Goal: Task Accomplishment & Management: Manage account settings

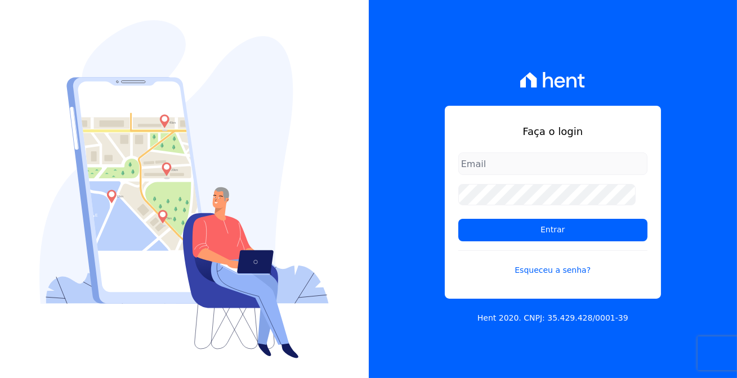
type input "[EMAIL_ADDRESS][DOMAIN_NAME]"
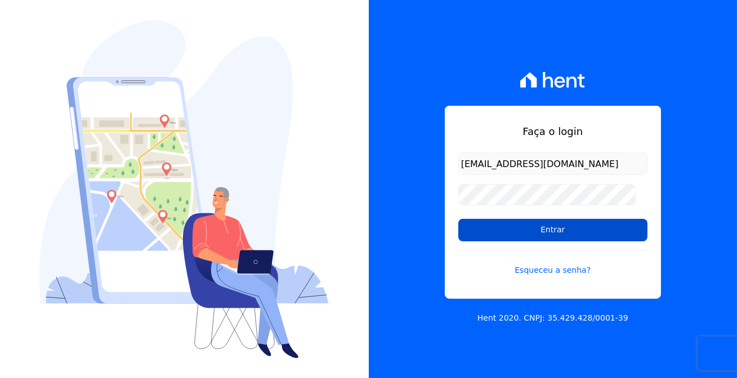
click at [540, 228] on input "Entrar" at bounding box center [552, 230] width 189 height 23
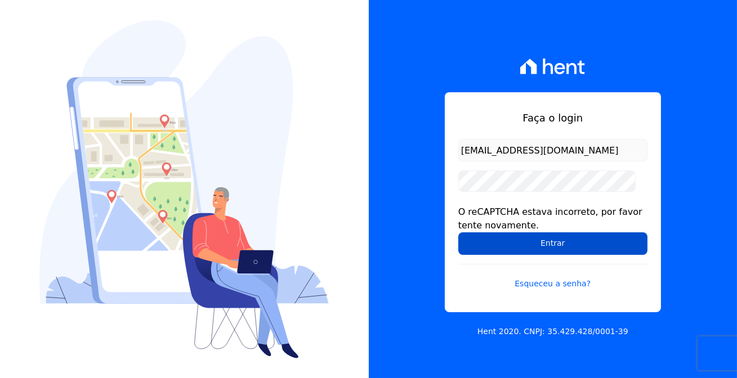
click at [520, 236] on input "Entrar" at bounding box center [552, 243] width 189 height 23
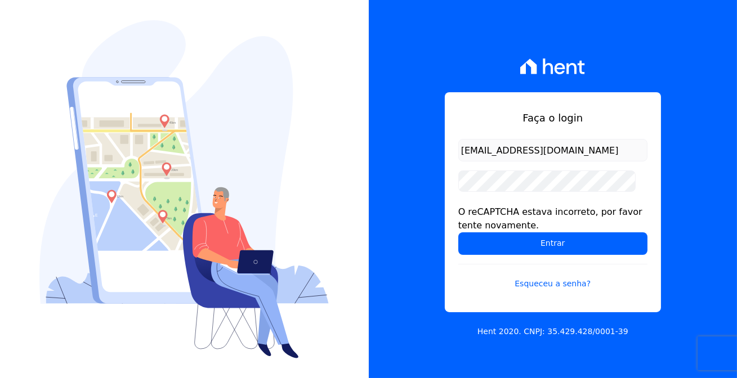
click at [534, 252] on form "cabralempreendimentoscomercial@gmail.com O reCAPTCHA estava incorreto, por favo…" at bounding box center [552, 221] width 189 height 164
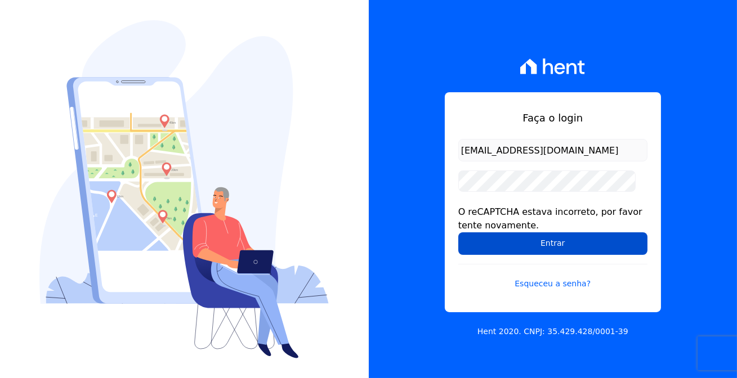
click at [534, 237] on input "Entrar" at bounding box center [552, 243] width 189 height 23
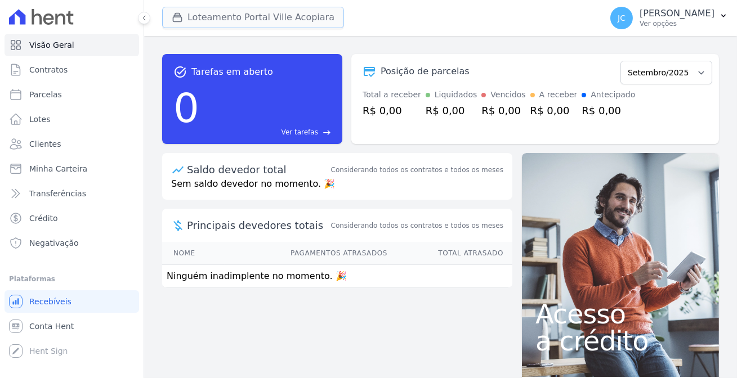
click at [253, 7] on button "Loteamento Portal Ville Acopiara" at bounding box center [253, 17] width 182 height 21
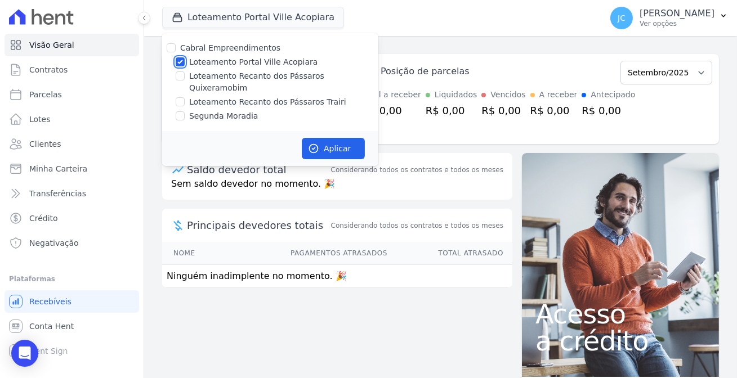
click at [176, 59] on input "Loteamento Portal Ville Acopiara" at bounding box center [180, 61] width 9 height 9
checkbox input "false"
click at [176, 71] on input "Loteamento Recanto dos Pássaros Quixeramobim" at bounding box center [180, 75] width 9 height 9
checkbox input "true"
click at [316, 138] on button "Aplicar" at bounding box center [333, 148] width 63 height 21
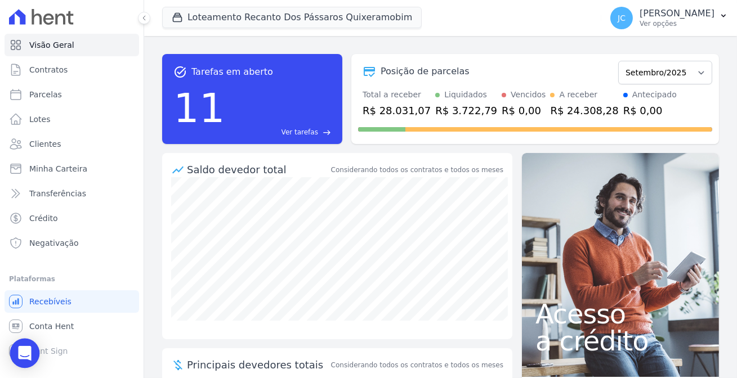
click at [36, 352] on body "Visão Geral Contratos [GEOGRAPHIC_DATA] Lotes Clientes Minha Carteira Transferê…" at bounding box center [368, 189] width 737 height 378
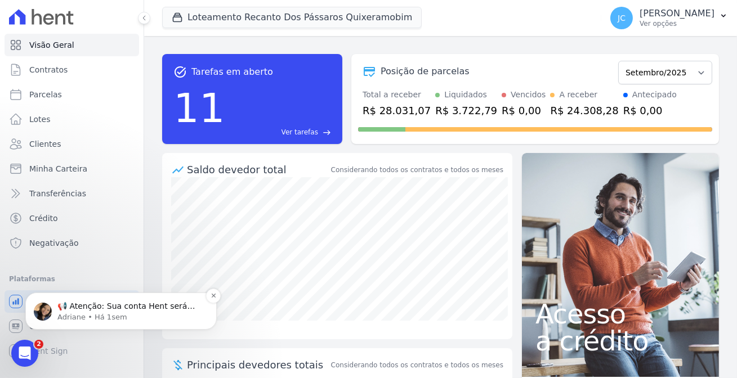
click at [98, 306] on p "📢 Atenção: Sua conta Hent será migrada para a Conta Arke! Estamos trazendo para…" at bounding box center [129, 305] width 145 height 11
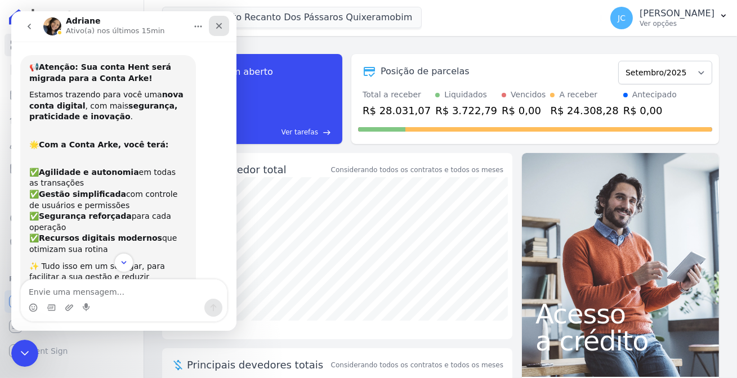
click at [218, 25] on icon "Fechar" at bounding box center [219, 26] width 6 height 6
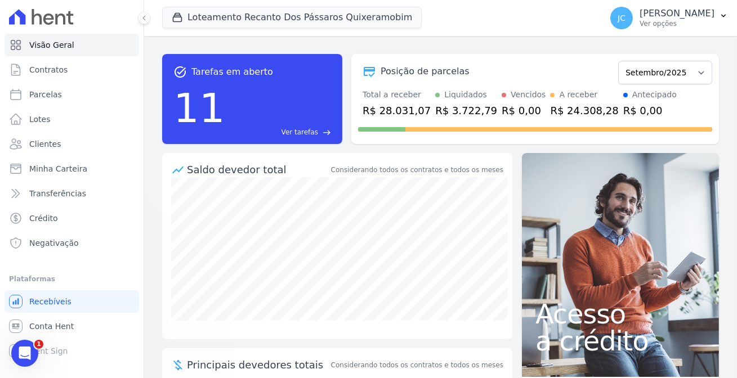
scroll to position [171, 0]
click at [66, 62] on link "Contratos" at bounding box center [72, 70] width 134 height 23
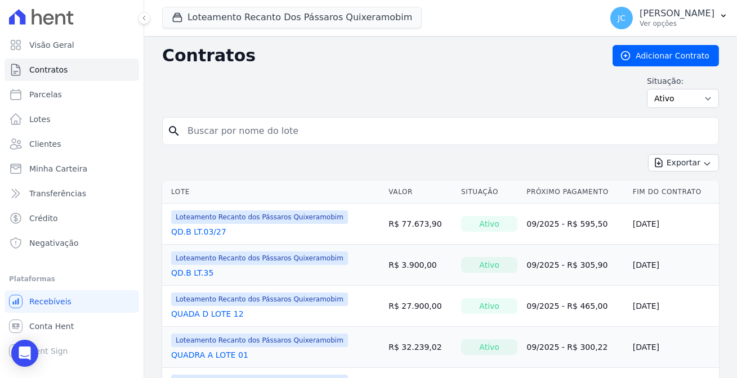
click at [235, 123] on input "search" at bounding box center [447, 131] width 533 height 23
type input "16"
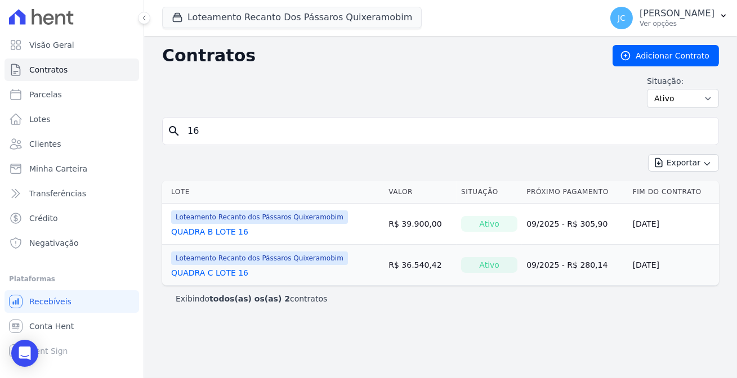
click at [217, 226] on link "QUADRA B LOTE 16" at bounding box center [209, 231] width 77 height 11
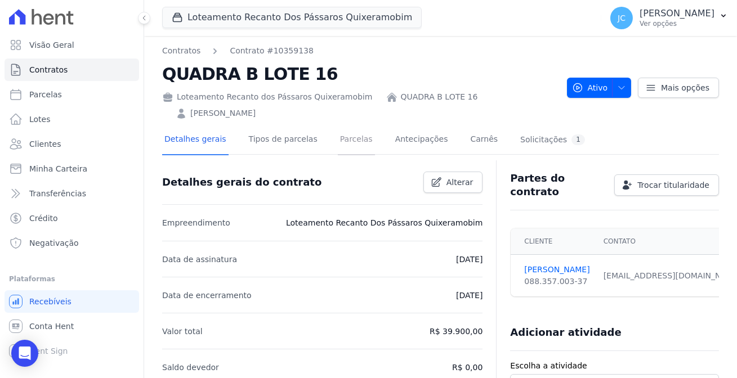
click at [338, 125] on link "Parcelas" at bounding box center [356, 140] width 37 height 30
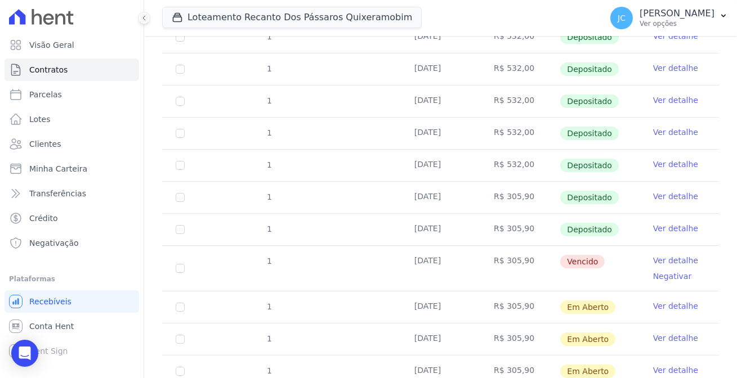
scroll to position [275, 0]
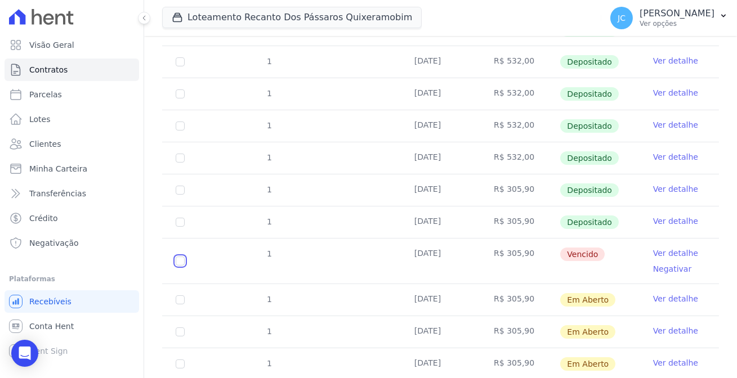
click at [176, 257] on input "checkbox" at bounding box center [180, 261] width 9 height 9
checkbox input "true"
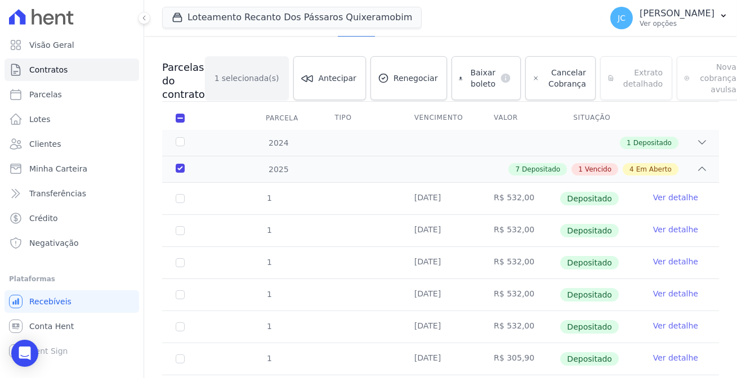
scroll to position [38, 0]
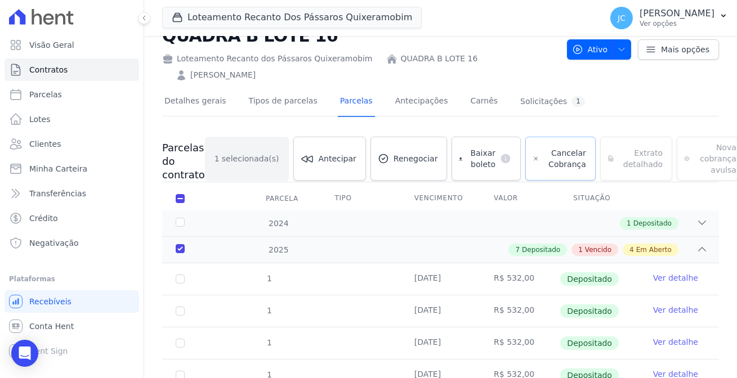
click at [544, 147] on span "Cancelar Cobrança" at bounding box center [565, 158] width 42 height 23
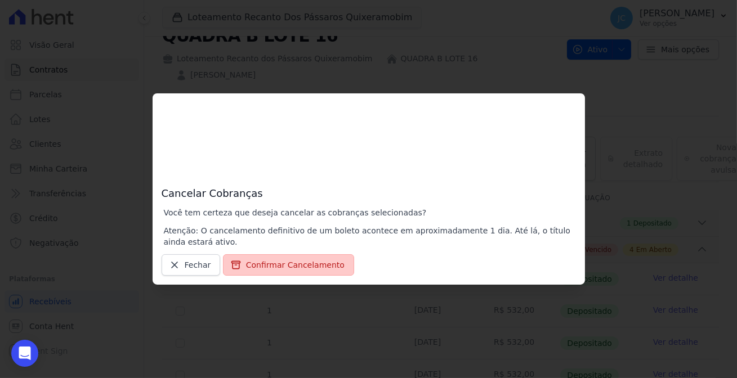
click at [298, 263] on button "Confirmar Cancelamento" at bounding box center [288, 264] width 131 height 21
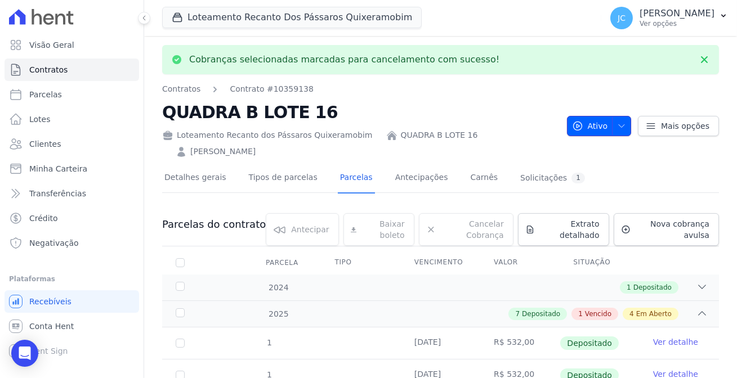
click at [598, 116] on span "Ativo" at bounding box center [590, 126] width 36 height 20
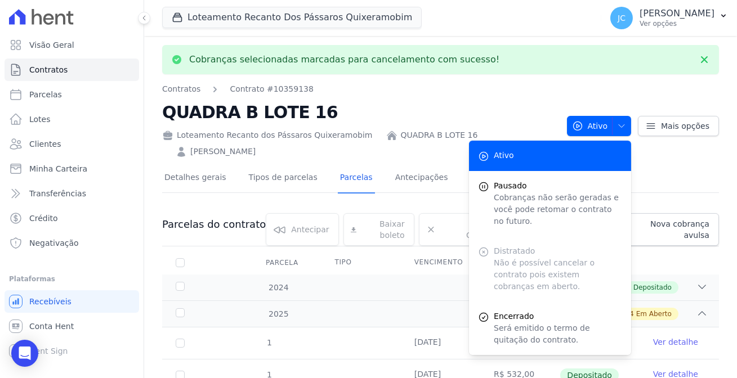
click at [536, 236] on div "Distratado Não é possível cancelar o contrato pois existem cobranças em aberto." at bounding box center [550, 268] width 162 height 65
click at [48, 59] on link "Contratos" at bounding box center [72, 70] width 134 height 23
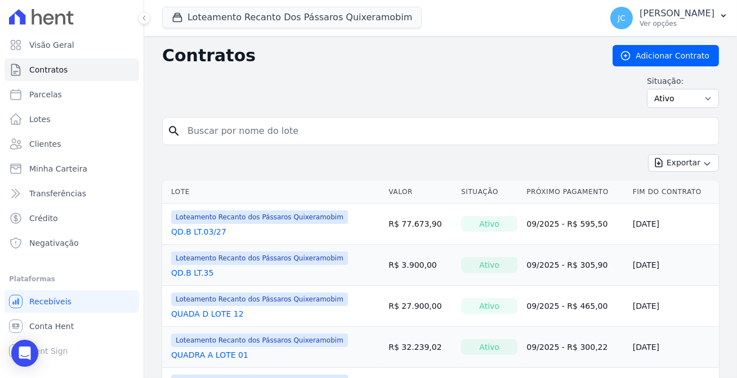
click at [199, 133] on input "search" at bounding box center [447, 131] width 533 height 23
type input "16"
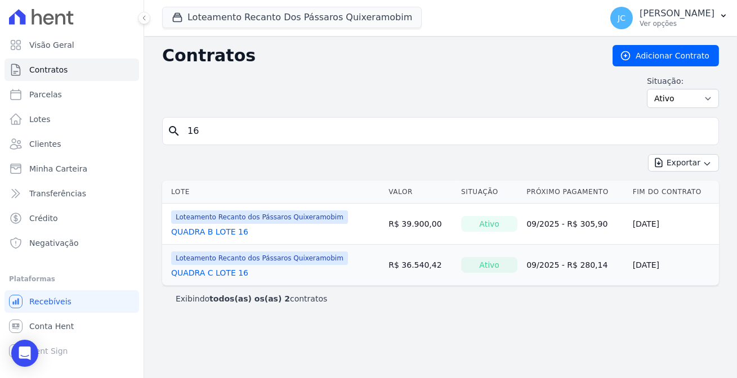
click at [205, 223] on td "Loteamento Recanto dos Pássaros Quixeramobim QUADRA B LOTE 16" at bounding box center [273, 224] width 222 height 41
click at [205, 222] on td "Loteamento Recanto dos Pássaros Quixeramobim QUADRA B LOTE 16" at bounding box center [273, 224] width 222 height 41
click at [205, 226] on link "QUADRA B LOTE 16" at bounding box center [209, 231] width 77 height 11
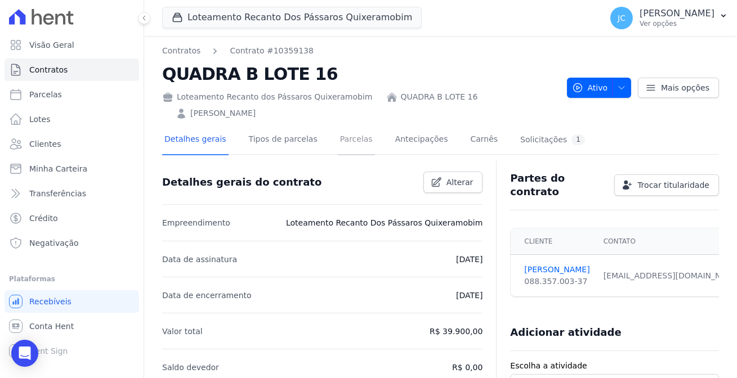
click at [338, 125] on link "Parcelas" at bounding box center [356, 140] width 37 height 30
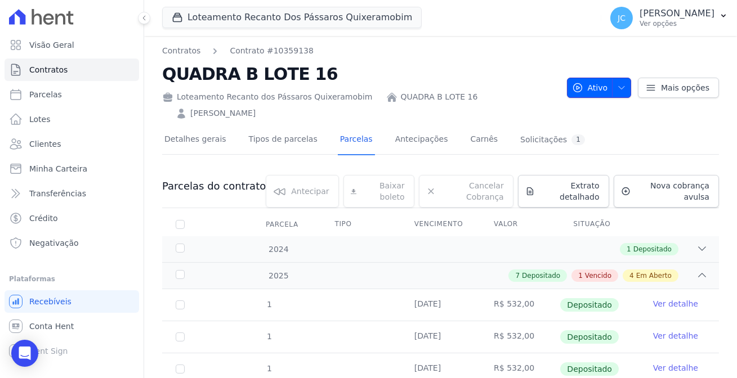
click at [599, 78] on span "Ativo" at bounding box center [590, 88] width 36 height 20
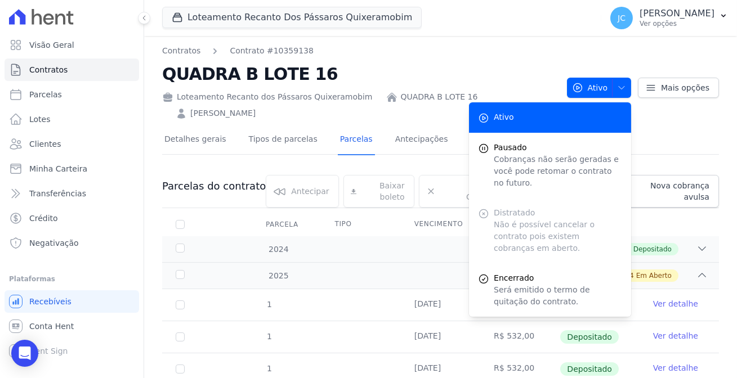
click at [695, 126] on div "Detalhes gerais Tipos de parcelas [GEOGRAPHIC_DATA] Antecipações Carnês Solicit…" at bounding box center [440, 140] width 556 height 28
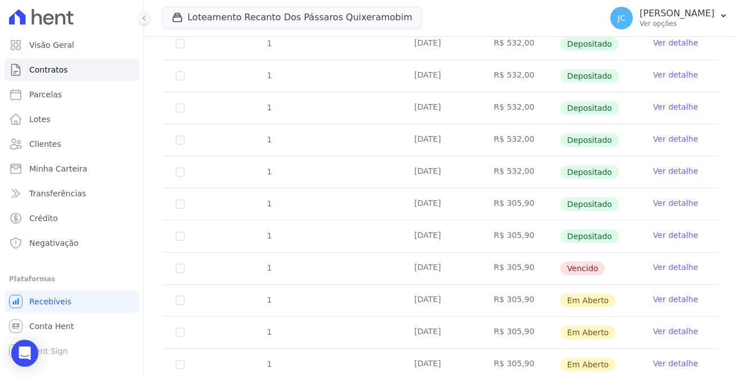
scroll to position [263, 0]
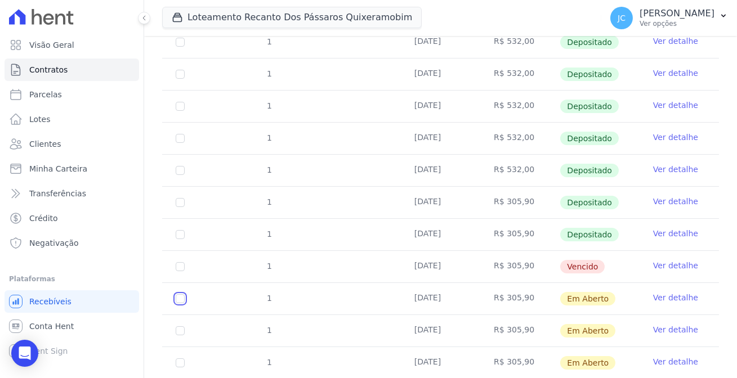
click at [176, 294] on input "checkbox" at bounding box center [180, 298] width 9 height 9
checkbox input "true"
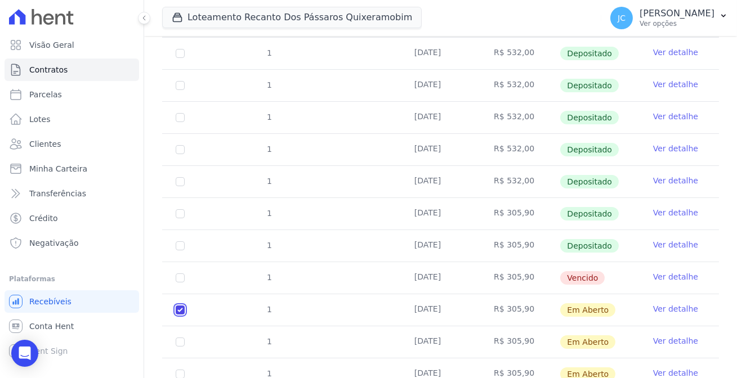
scroll to position [271, 0]
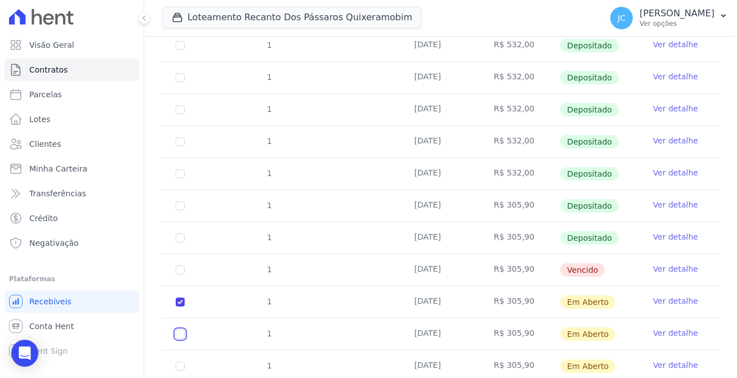
click at [176, 298] on input "checkbox" at bounding box center [180, 302] width 9 height 9
checkbox input "true"
click at [176, 298] on input "checkbox" at bounding box center [180, 302] width 9 height 9
checkbox input "true"
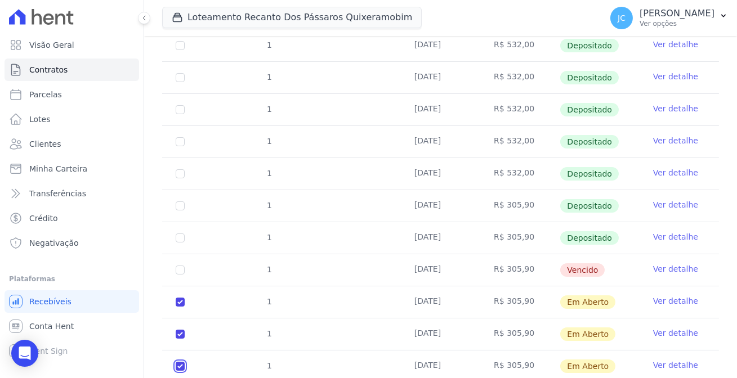
checkbox input "true"
click at [176, 307] on input "checkbox" at bounding box center [180, 302] width 9 height 9
checkbox input "true"
click at [176, 266] on input "checkbox" at bounding box center [180, 270] width 9 height 9
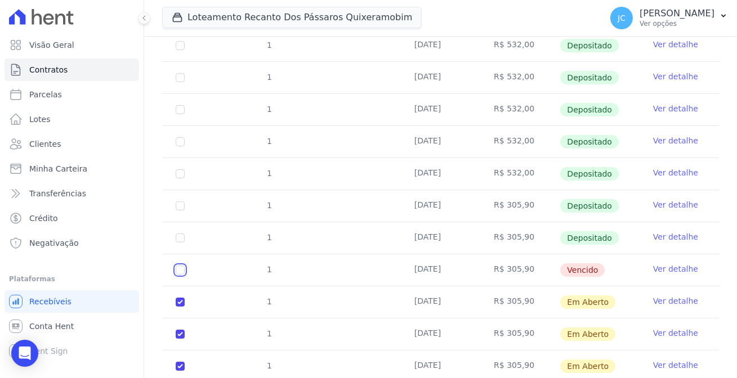
checkbox input "true"
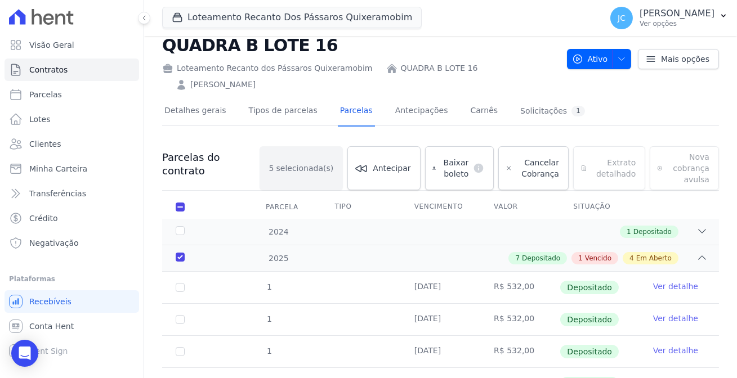
scroll to position [0, 0]
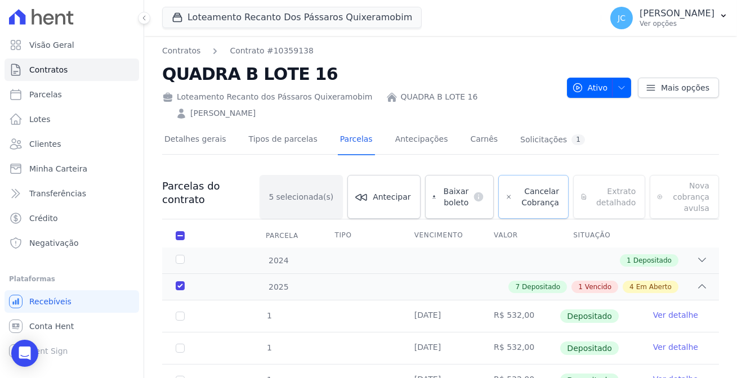
click at [517, 186] on span "Cancelar Cobrança" at bounding box center [538, 197] width 42 height 23
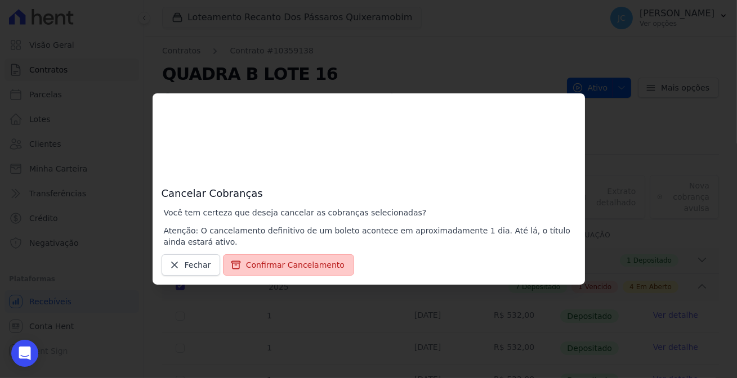
click at [272, 264] on button "Confirmar Cancelamento" at bounding box center [288, 264] width 131 height 21
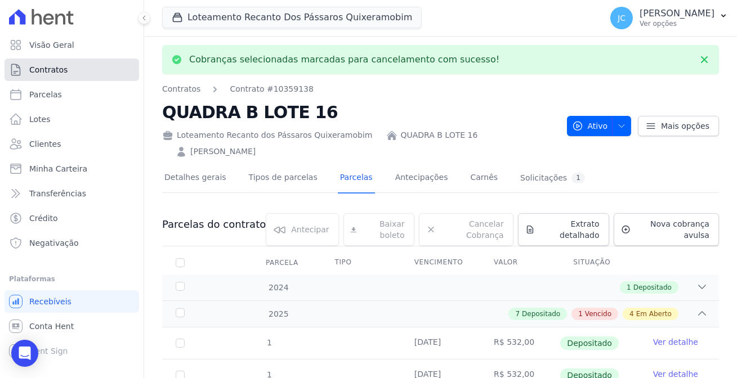
click at [80, 59] on link "Contratos" at bounding box center [72, 70] width 134 height 23
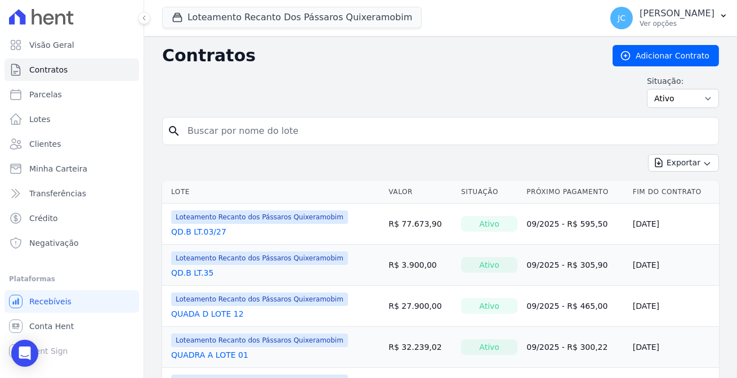
click at [266, 123] on input "search" at bounding box center [447, 131] width 533 height 23
type input "16"
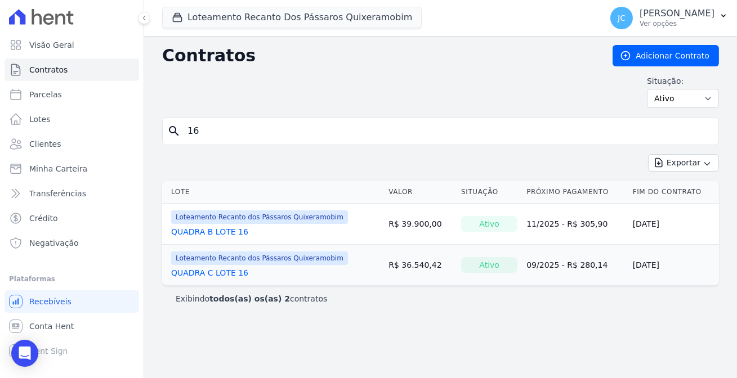
click at [210, 226] on link "QUADRA B LOTE 16" at bounding box center [209, 231] width 77 height 11
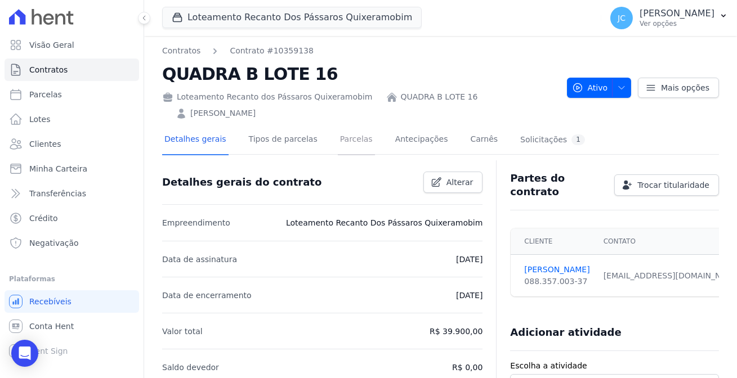
click at [338, 125] on link "Parcelas" at bounding box center [356, 140] width 37 height 30
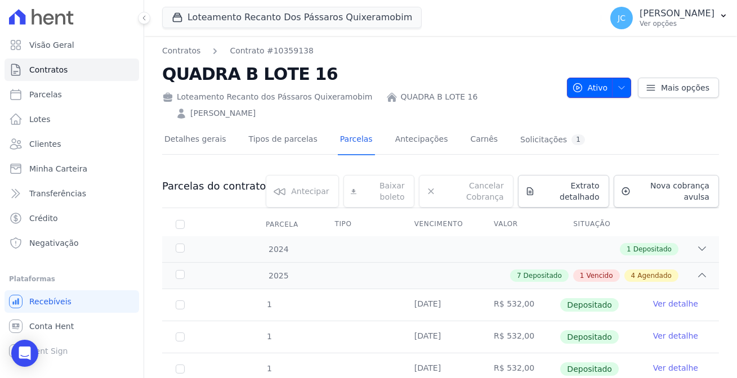
click at [591, 78] on span "Ativo" at bounding box center [590, 88] width 36 height 20
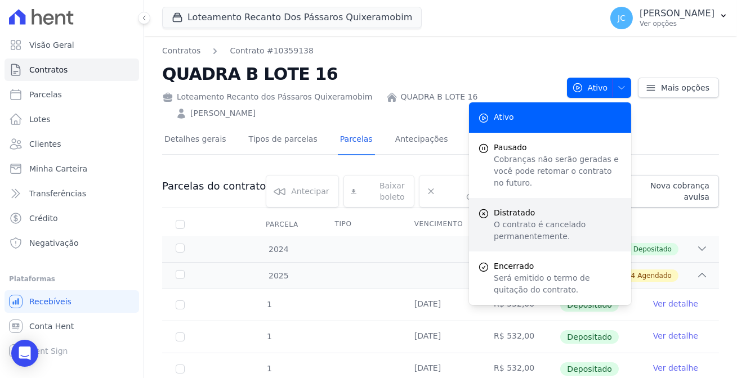
click at [535, 207] on span "Distratado" at bounding box center [557, 213] width 128 height 12
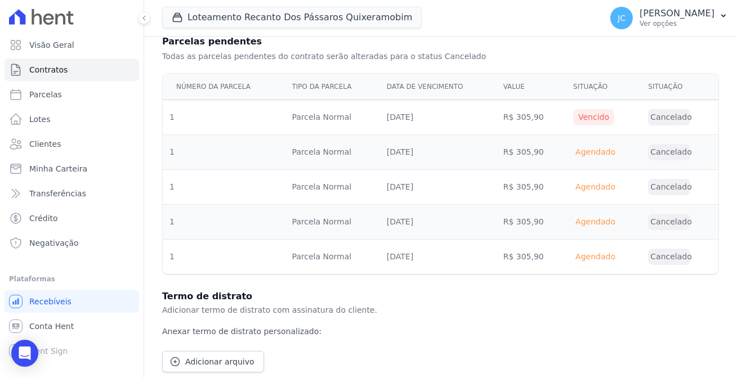
scroll to position [317, 0]
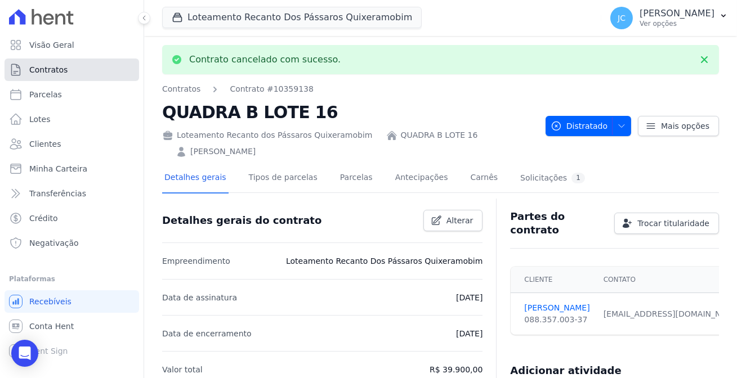
click at [68, 64] on link "Contratos" at bounding box center [72, 70] width 134 height 23
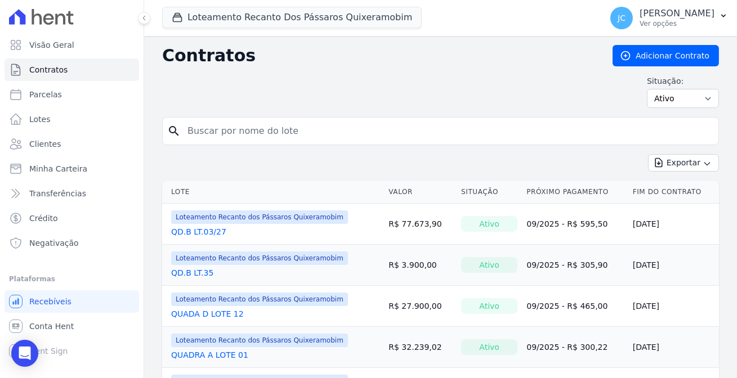
click at [217, 133] on div "search" at bounding box center [440, 131] width 556 height 28
click at [214, 127] on input "search" at bounding box center [447, 131] width 533 height 23
type input "16"
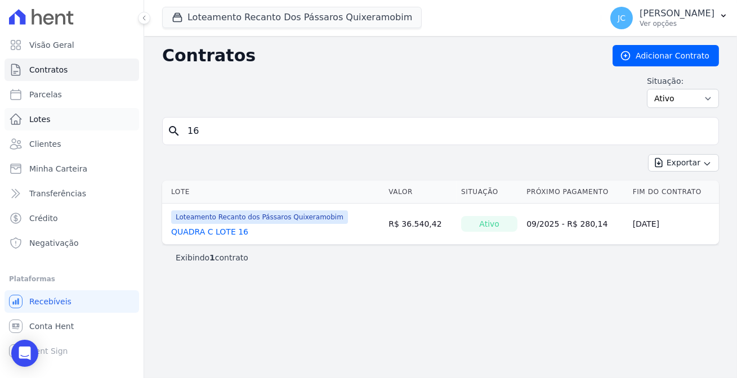
click at [37, 114] on span "Lotes" at bounding box center [39, 119] width 21 height 11
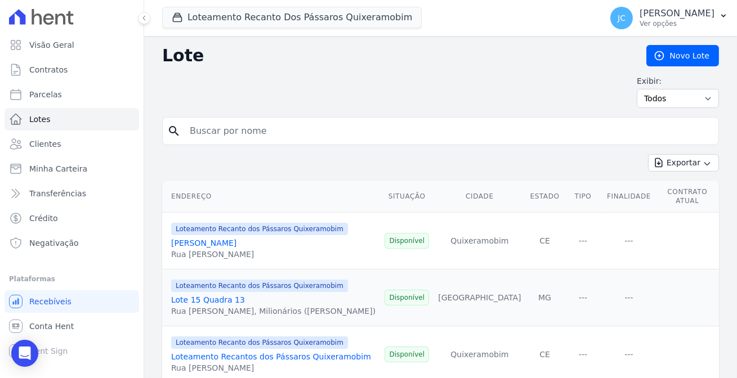
click at [206, 121] on input "search" at bounding box center [448, 131] width 531 height 23
type input "16"
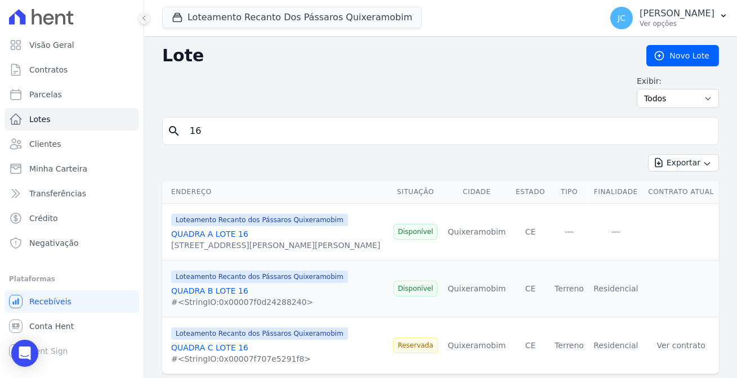
scroll to position [6, 0]
